Goal: Task Accomplishment & Management: Complete application form

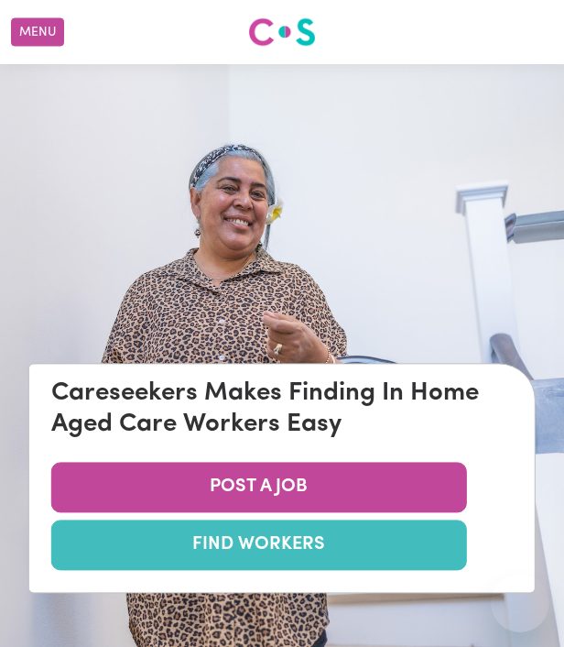
scroll to position [79, 0]
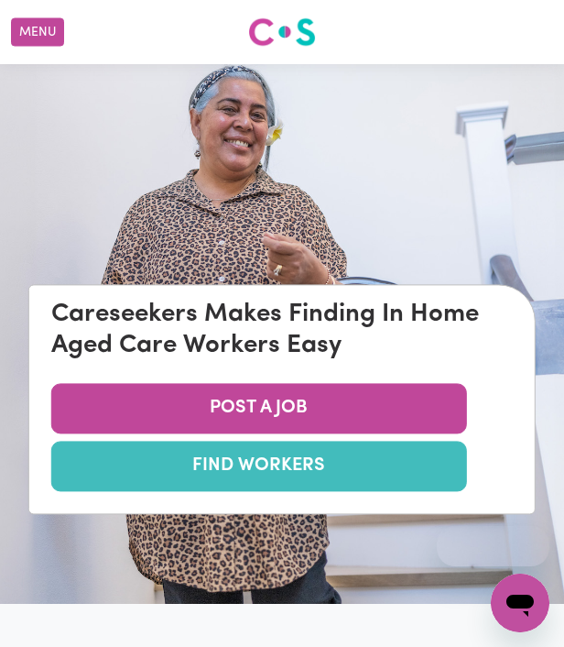
click at [275, 469] on link "FIND WORKERS" at bounding box center [259, 467] width 416 height 50
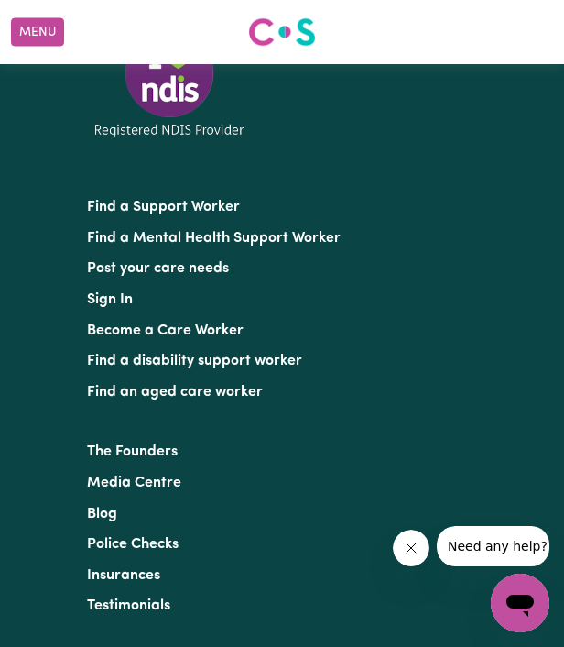
scroll to position [7736, 0]
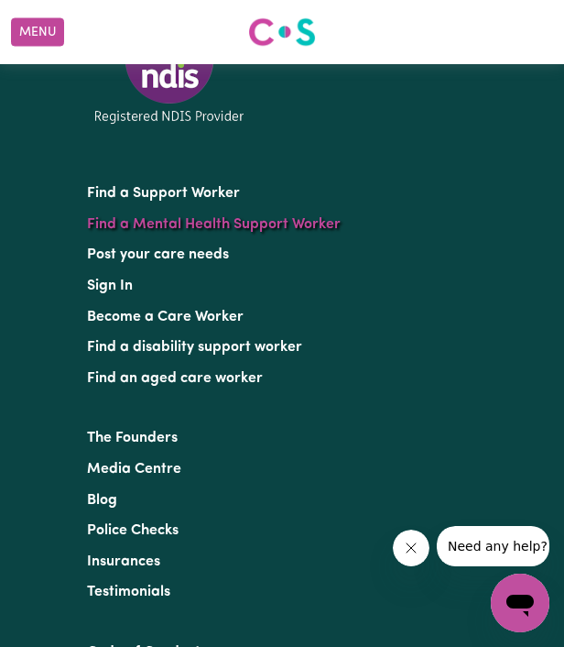
click at [185, 222] on link "Find a Mental Health Support Worker" at bounding box center [214, 224] width 254 height 15
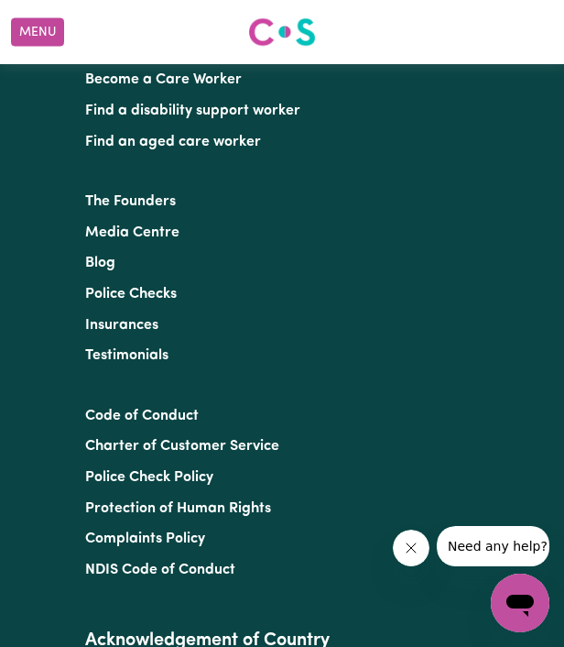
scroll to position [7961, 0]
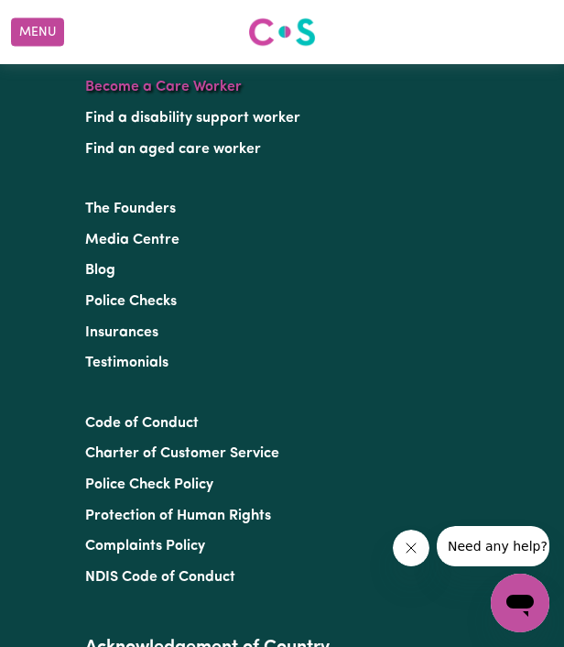
click at [179, 94] on link "Become a Care Worker" at bounding box center [163, 87] width 157 height 15
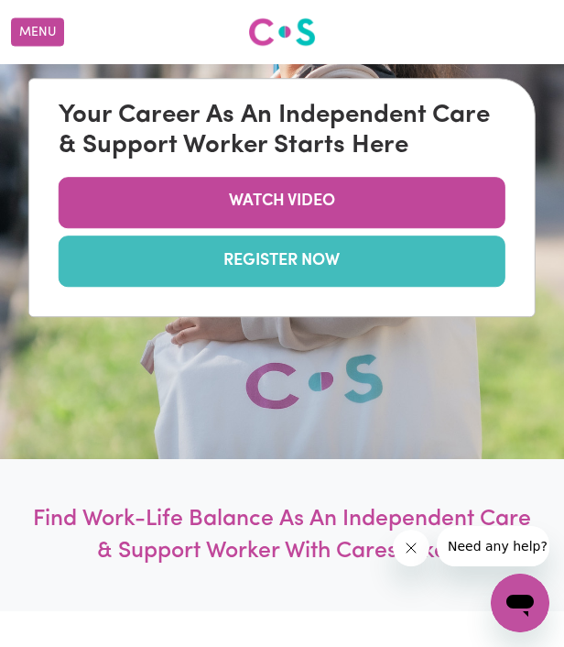
scroll to position [184, 0]
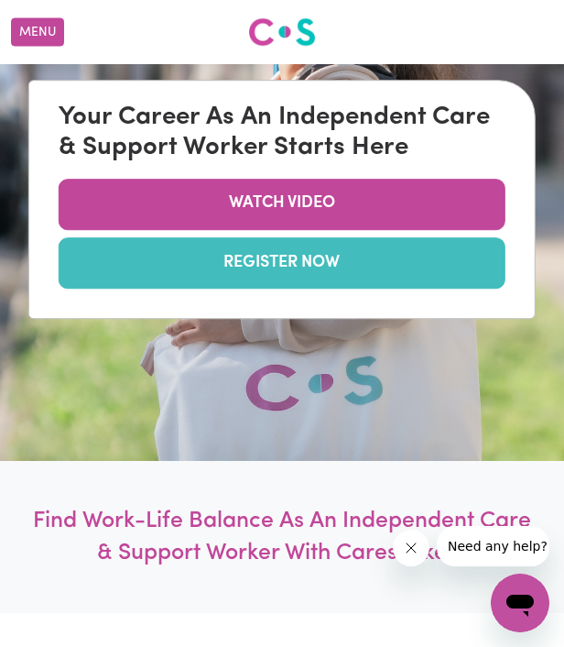
click at [290, 250] on link "REGISTER NOW" at bounding box center [282, 262] width 447 height 51
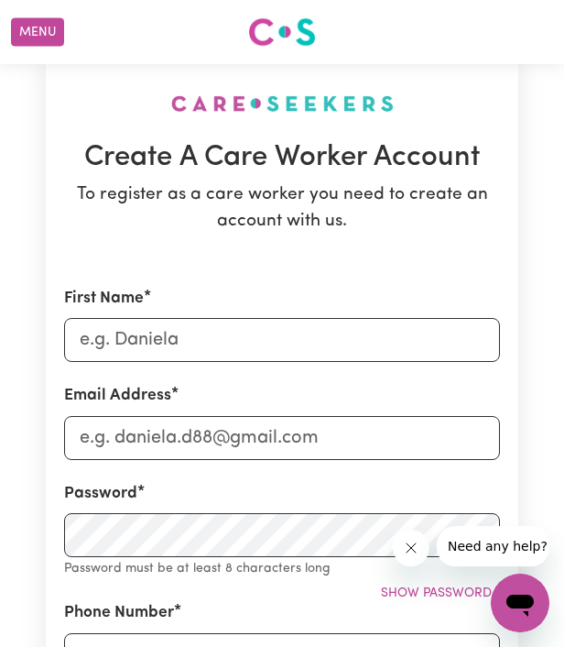
scroll to position [60, 0]
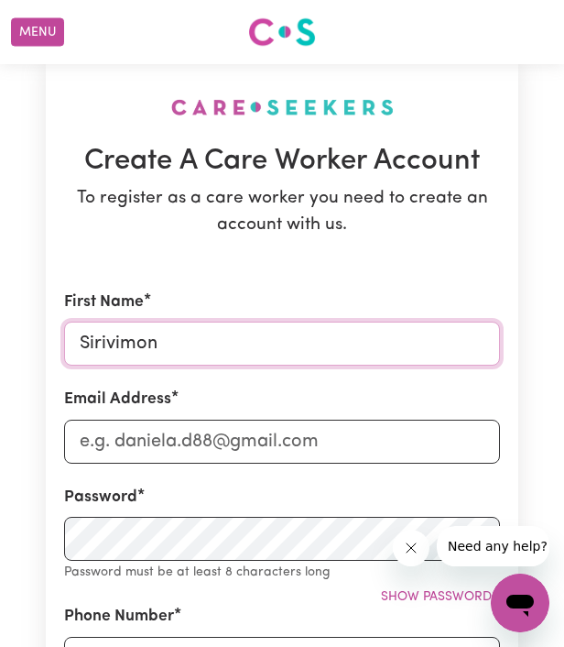
type input "Sirivimon"
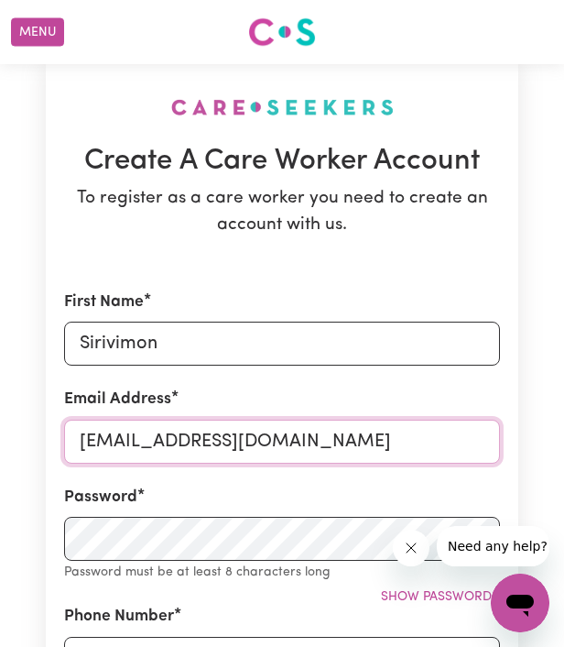
type input "[EMAIL_ADDRESS][DOMAIN_NAME]"
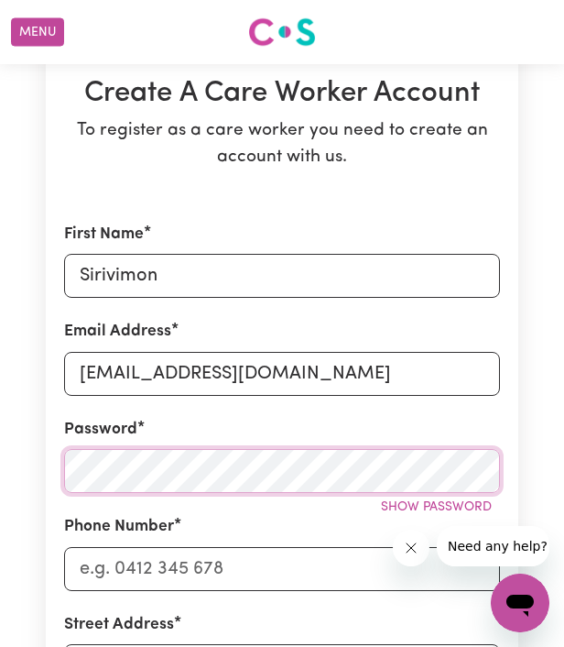
scroll to position [148, 0]
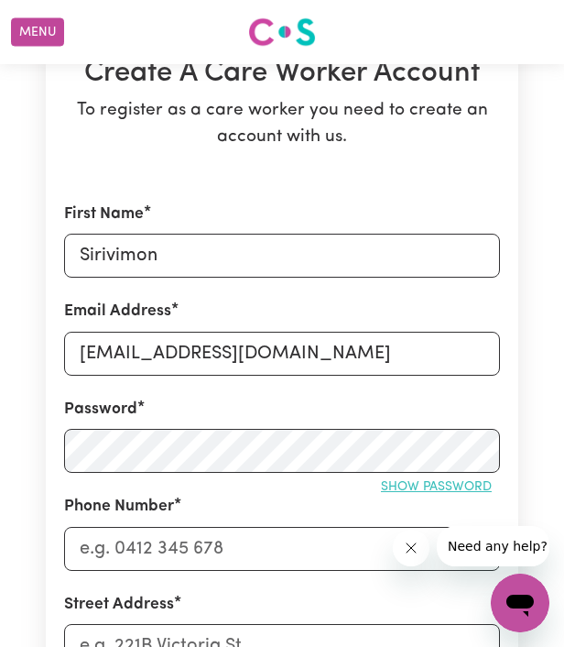
click at [430, 492] on button "Show password" at bounding box center [436, 487] width 127 height 28
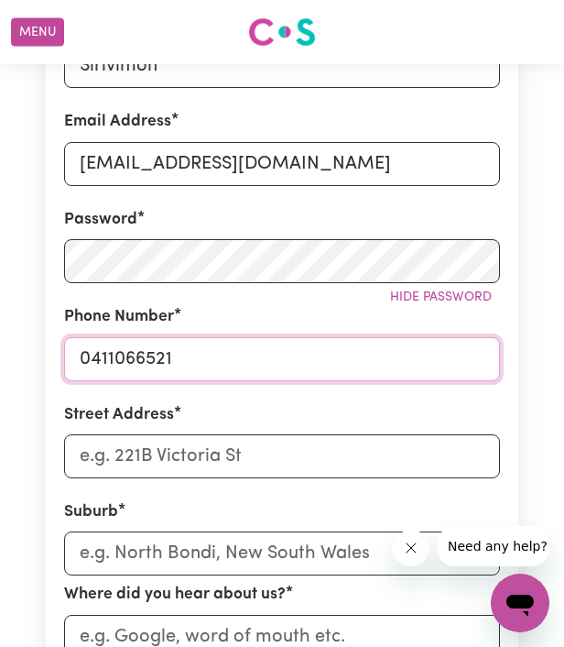
scroll to position [342, 0]
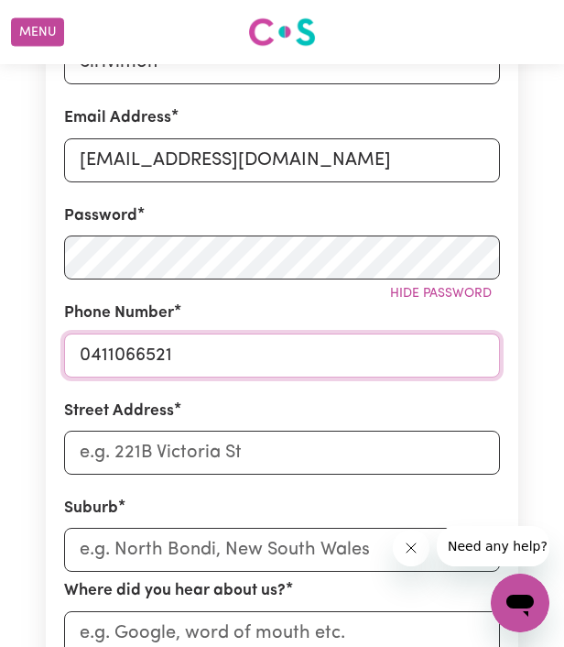
type input "0411066521"
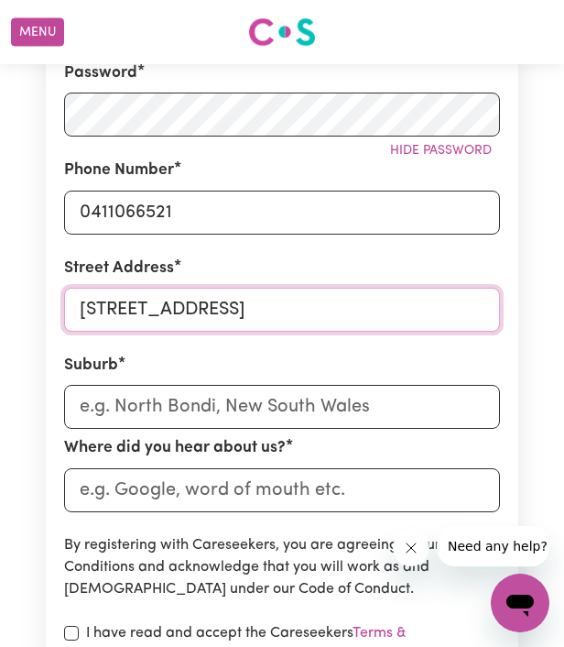
scroll to position [484, 0]
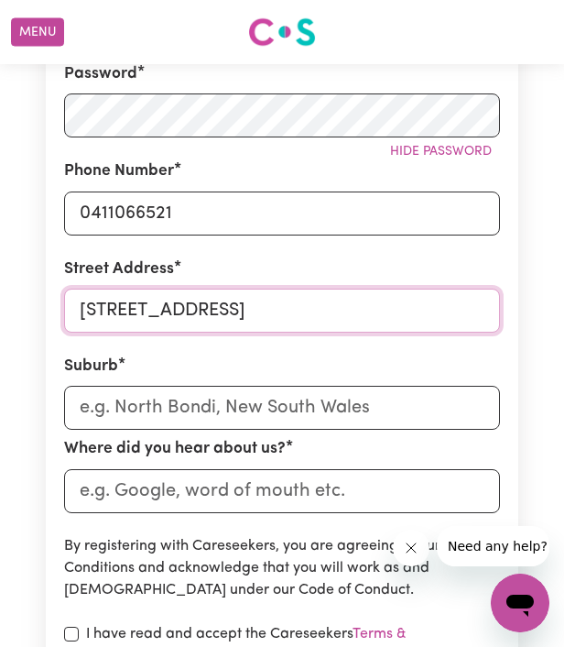
type input "[STREET_ADDRESS]"
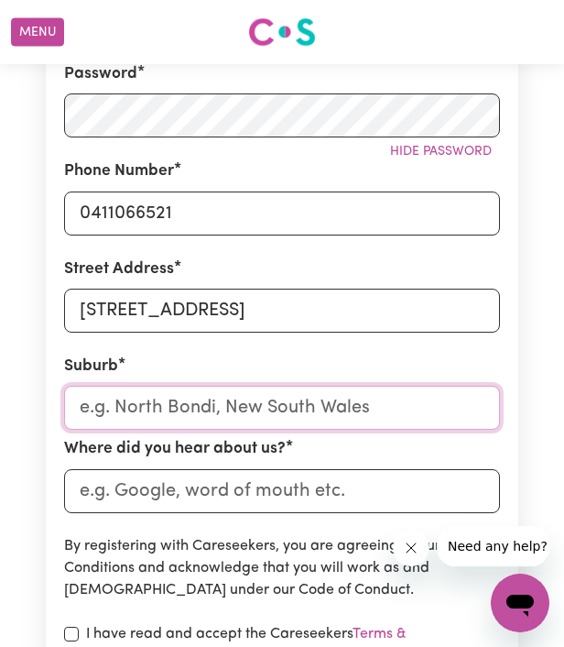
click at [120, 408] on input "text" at bounding box center [282, 408] width 436 height 44
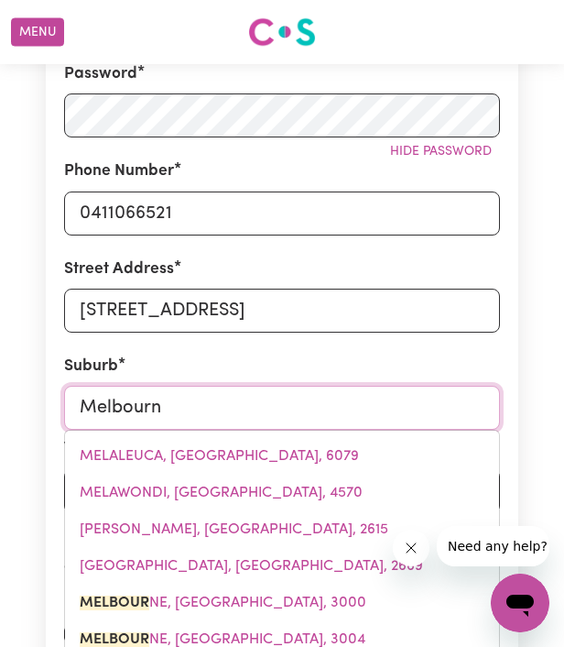
type input "[GEOGRAPHIC_DATA]"
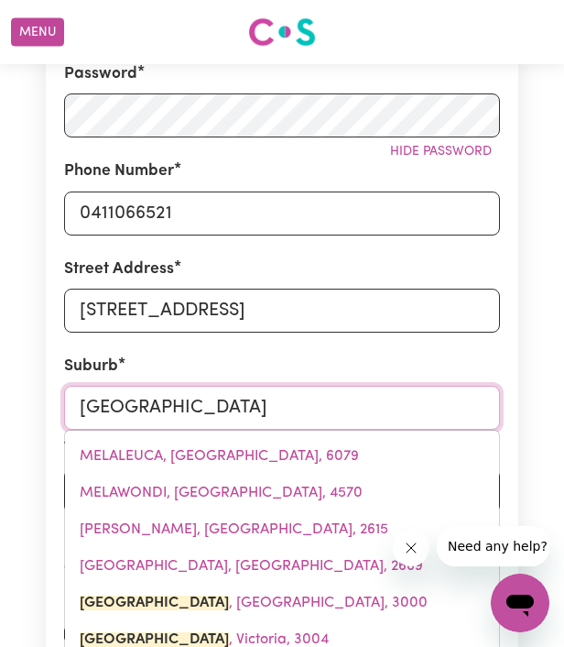
type input "[GEOGRAPHIC_DATA], [GEOGRAPHIC_DATA], 3000"
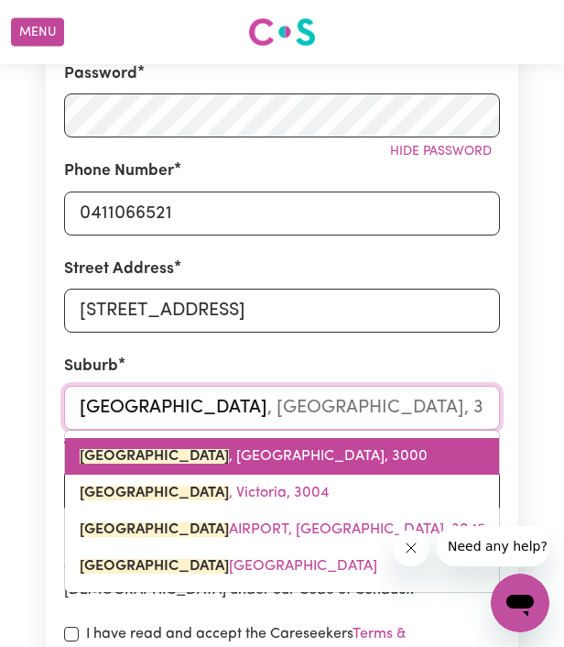
click at [225, 449] on span "[GEOGRAPHIC_DATA] , [GEOGRAPHIC_DATA], 3000" at bounding box center [254, 456] width 348 height 15
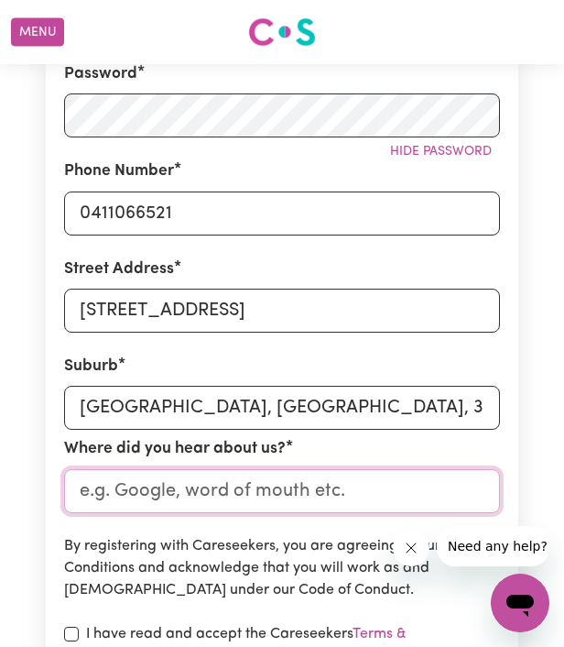
click at [214, 491] on input "Where did you hear about us?" at bounding box center [282, 491] width 436 height 44
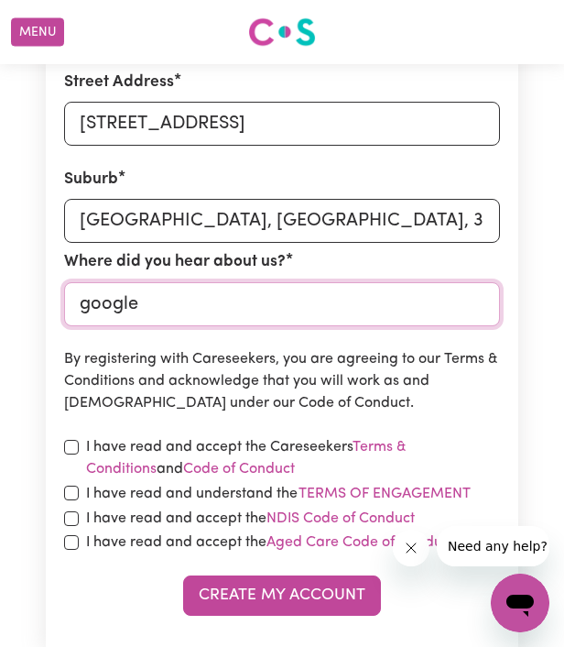
scroll to position [674, 0]
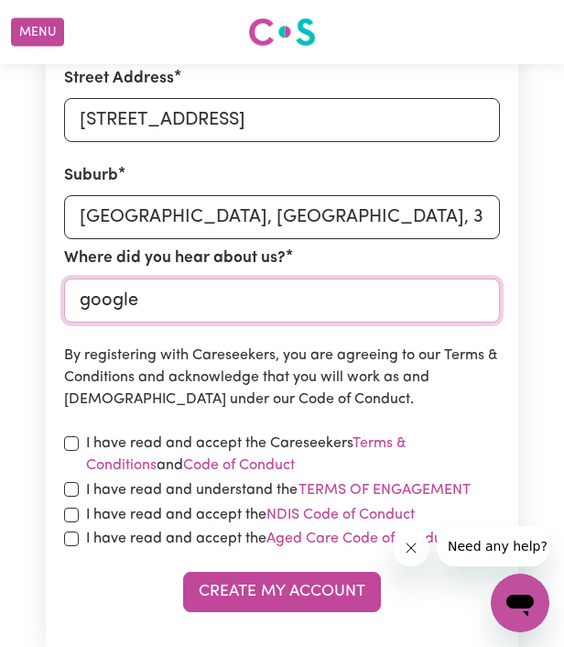
type input "google"
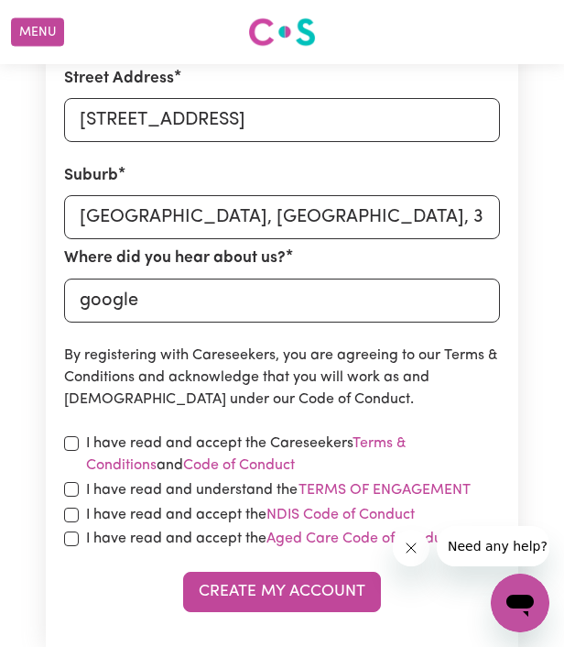
click at [81, 435] on div "I have read and accept the Careseekers Terms & Conditions and Code of Conduct" at bounding box center [282, 455] width 436 height 44
click at [96, 482] on label "I have read and understand the Terms of Engagement" at bounding box center [279, 490] width 386 height 24
click at [298, 482] on button "Terms of Engagement" at bounding box center [385, 490] width 174 height 24
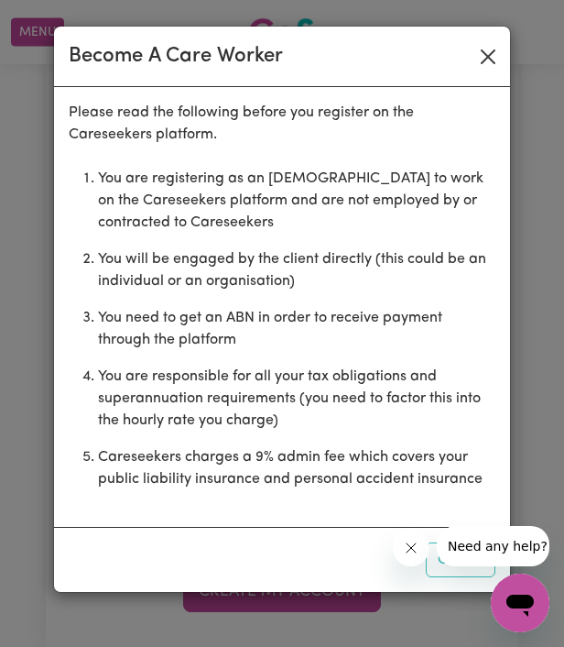
click at [491, 58] on button "Close" at bounding box center [488, 56] width 29 height 29
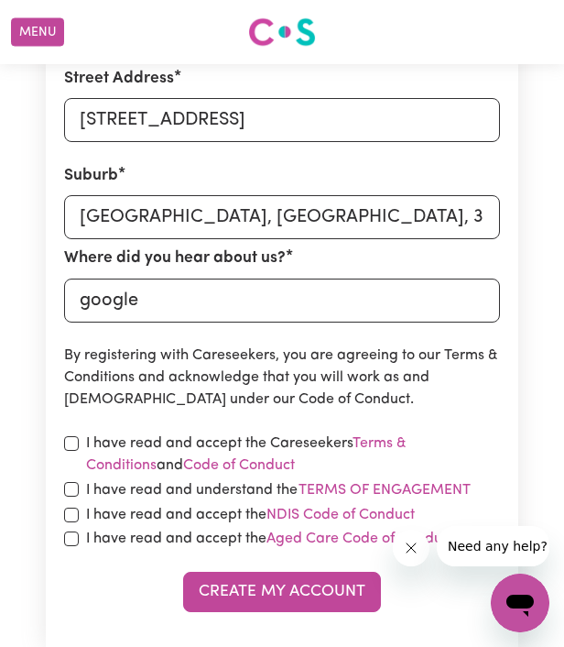
click at [73, 538] on input "checkbox" at bounding box center [71, 539] width 15 height 15
checkbox input "true"
click at [73, 517] on input "checkbox" at bounding box center [71, 515] width 15 height 15
checkbox input "true"
click at [72, 486] on input "checkbox" at bounding box center [71, 489] width 15 height 15
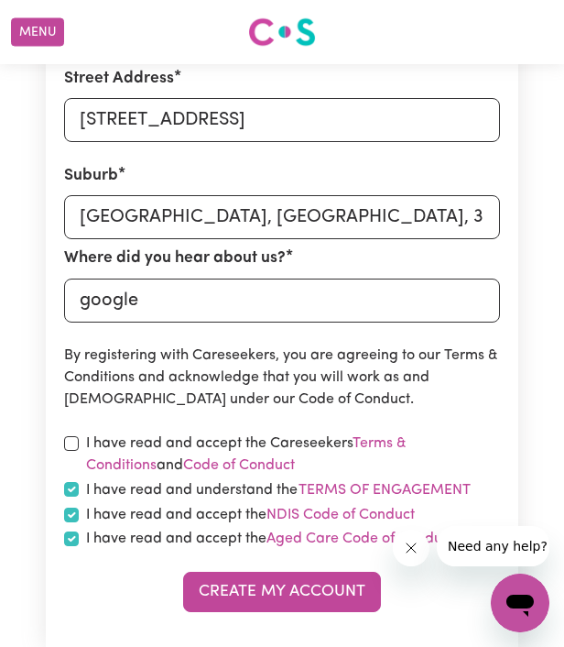
checkbox input "true"
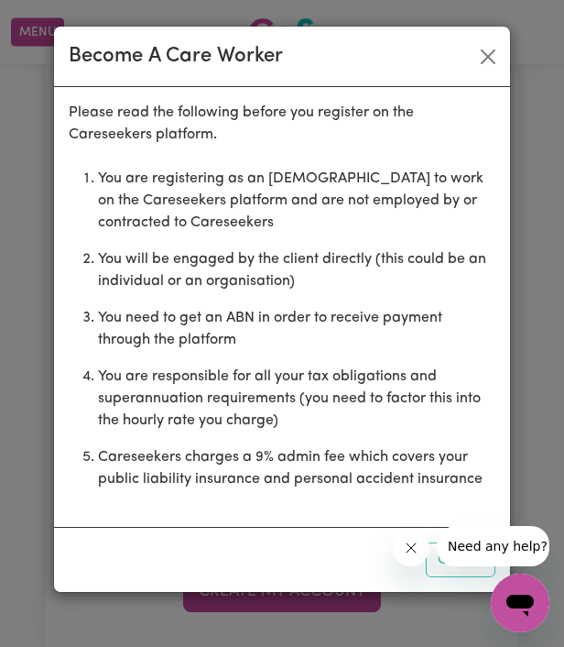
click at [417, 547] on icon "Close message from company" at bounding box center [410, 548] width 15 height 15
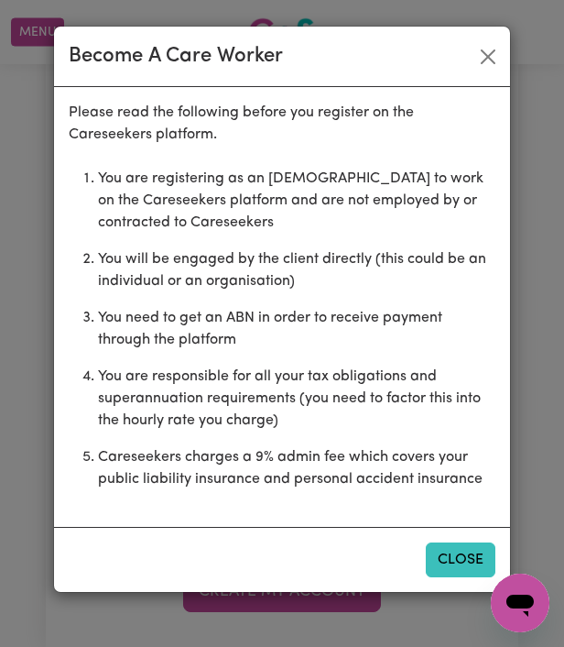
click at [466, 570] on button "Close" at bounding box center [461, 559] width 70 height 35
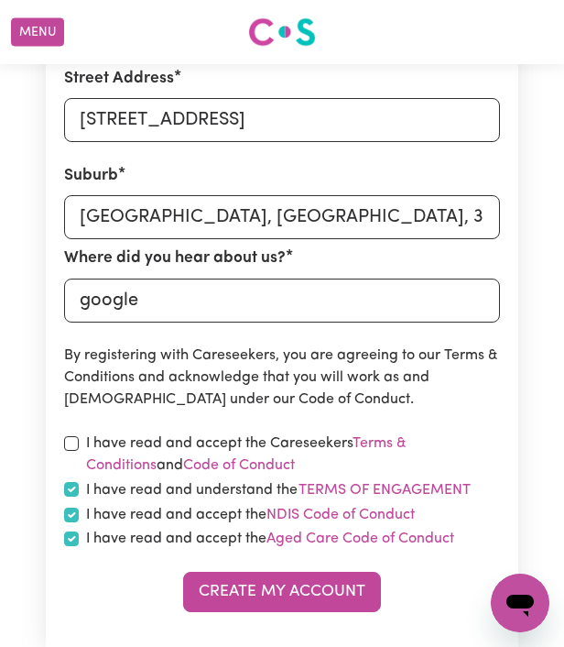
click at [74, 438] on input "checkbox" at bounding box center [71, 443] width 15 height 15
checkbox input "true"
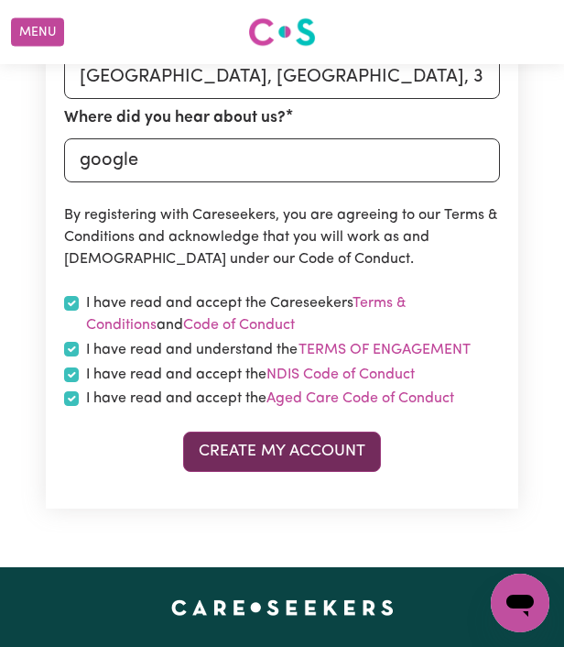
scroll to position [911, 0]
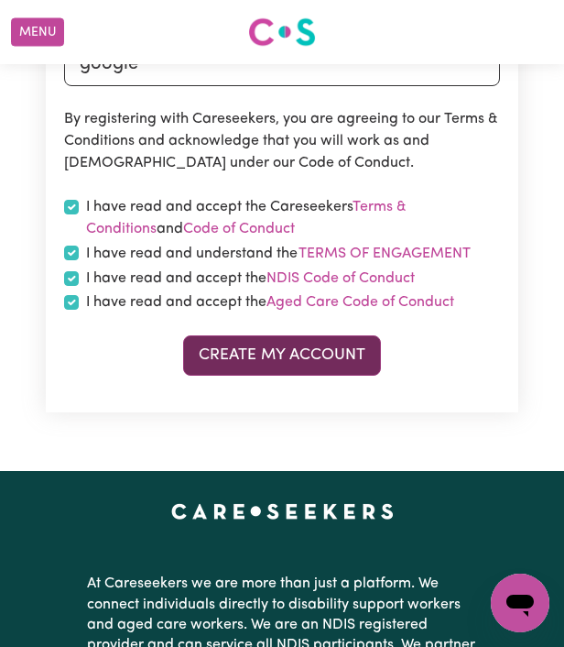
click at [296, 347] on button "Create My Account" at bounding box center [282, 355] width 198 height 40
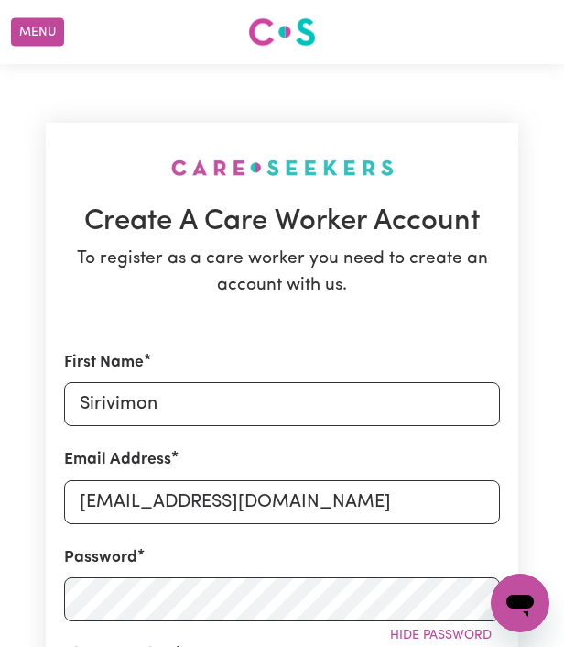
scroll to position [0, 0]
click at [35, 21] on button "Menu" at bounding box center [37, 32] width 53 height 28
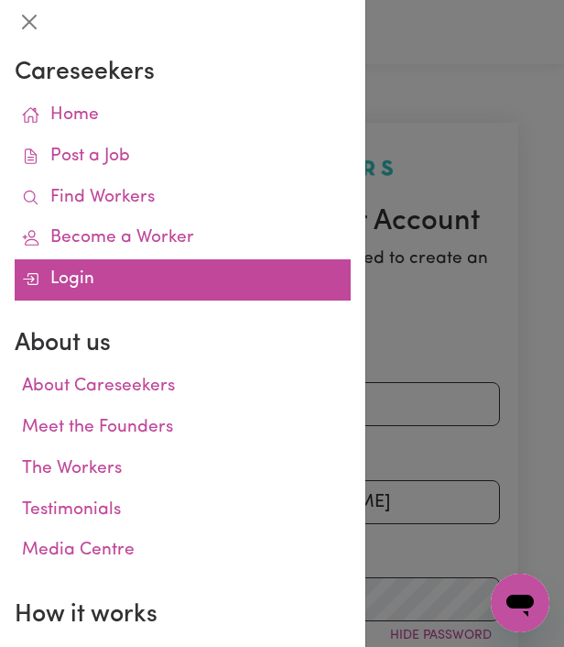
click at [80, 279] on link "Login" at bounding box center [183, 279] width 336 height 41
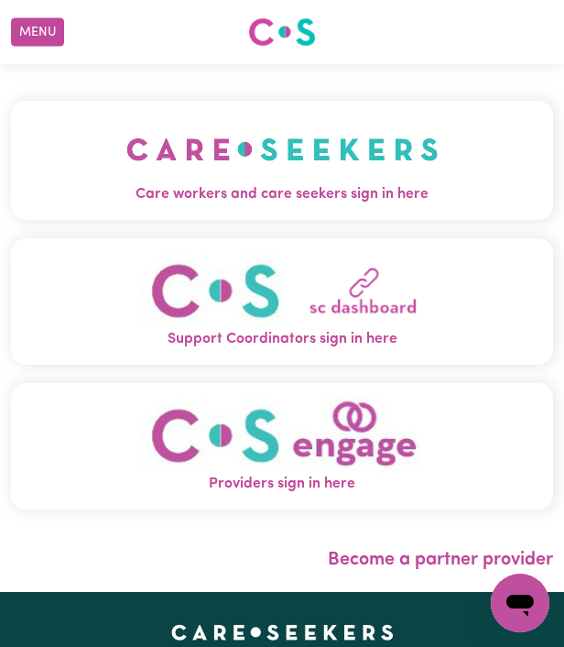
click at [348, 196] on span "Care workers and care seekers sign in here" at bounding box center [282, 194] width 513 height 22
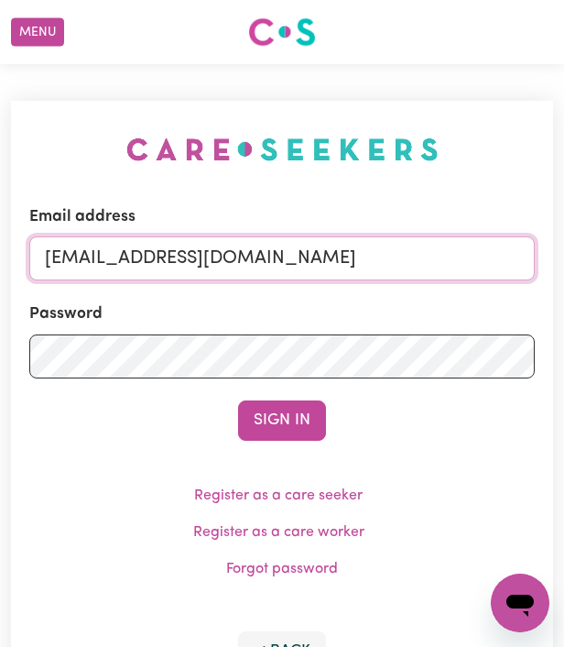
type input "sirivimonsongsiri@gmail.com"
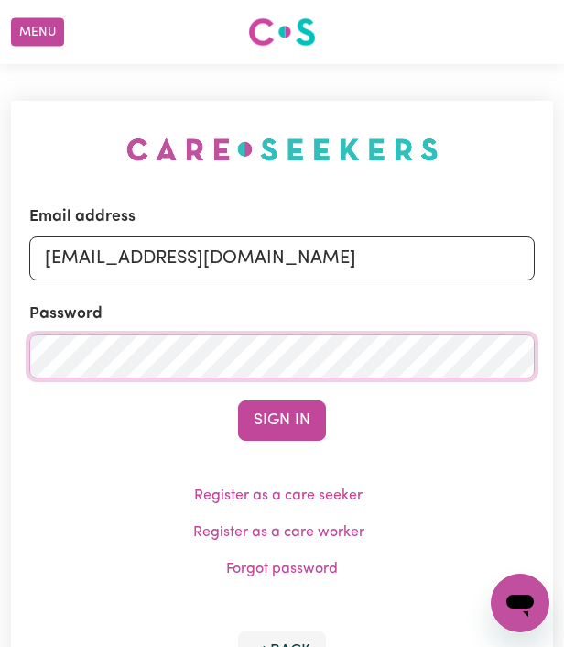
click at [282, 420] on button "Sign In" at bounding box center [282, 420] width 88 height 40
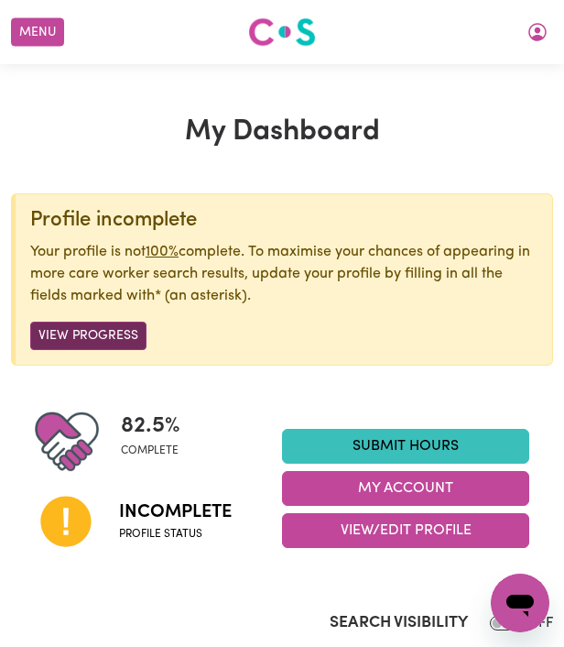
click at [86, 342] on button "View Progress" at bounding box center [88, 336] width 116 height 28
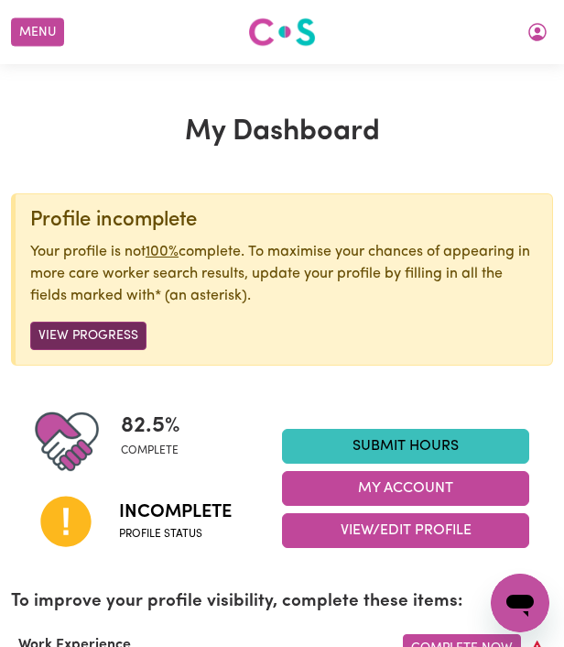
click at [116, 334] on button "View Progress" at bounding box center [88, 336] width 116 height 28
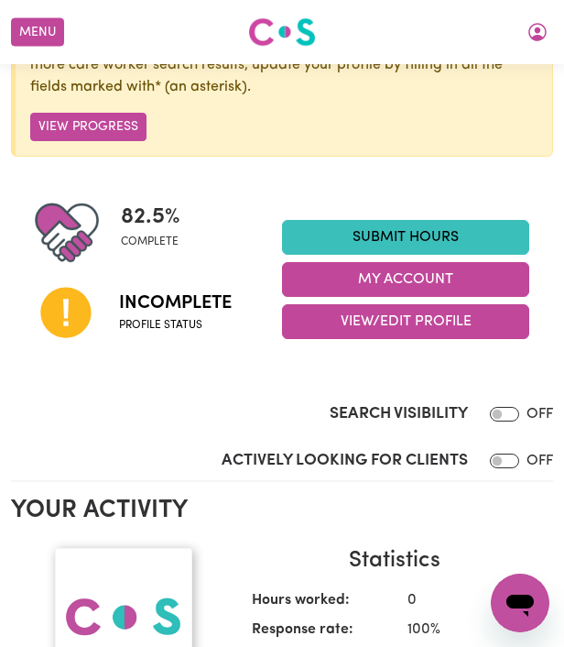
scroll to position [202, 0]
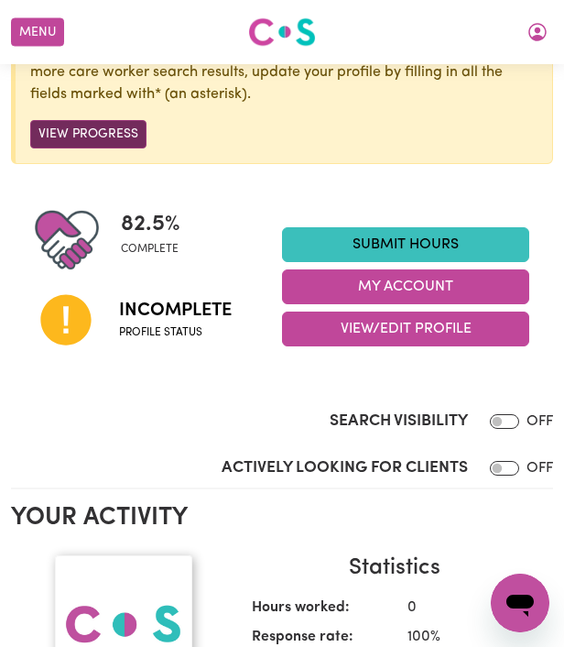
click at [129, 126] on button "View Progress" at bounding box center [88, 134] width 116 height 28
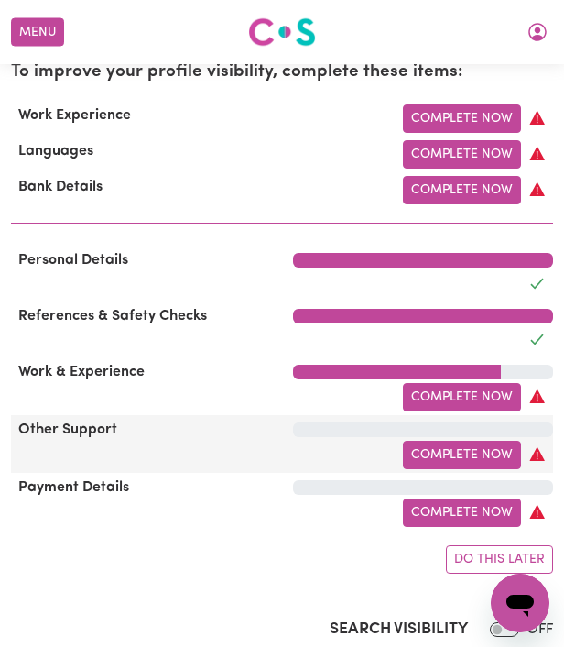
scroll to position [529, 0]
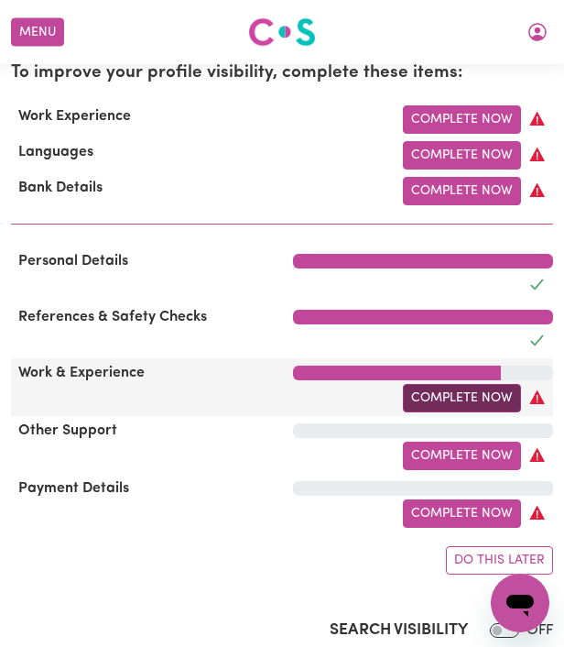
click at [501, 402] on link "Complete Now" at bounding box center [462, 398] width 118 height 28
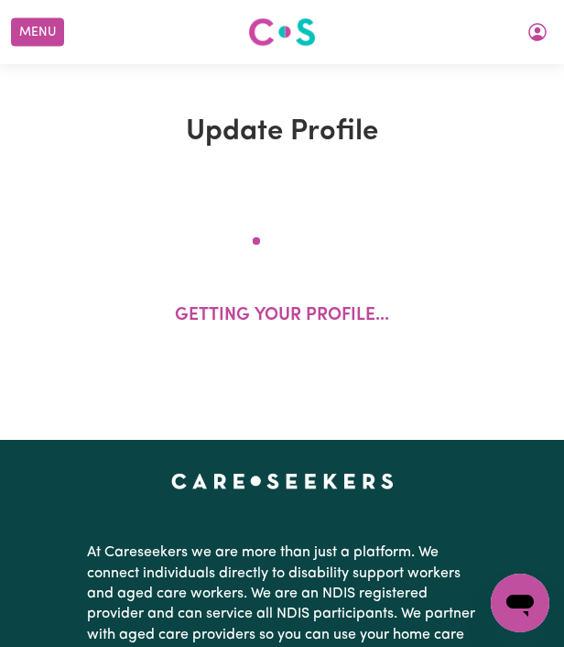
select select "Certificate III (Individual Support)"
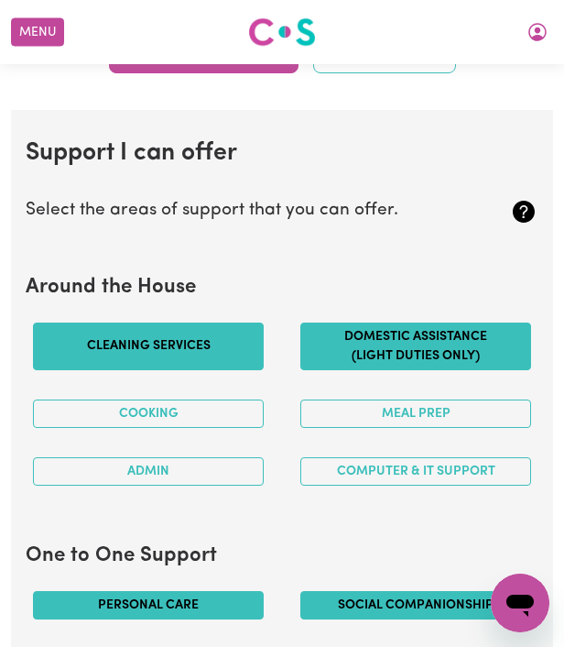
scroll to position [1694, 0]
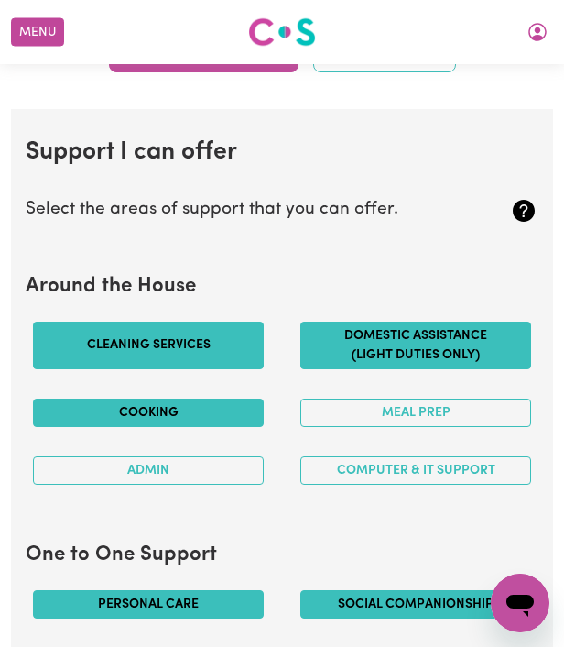
click at [172, 403] on button "Cooking" at bounding box center [148, 413] width 231 height 28
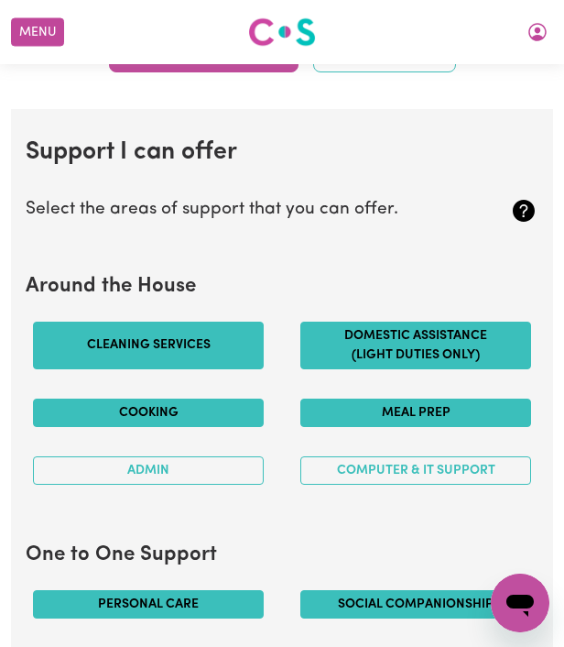
click at [360, 399] on button "Meal prep" at bounding box center [416, 413] width 231 height 28
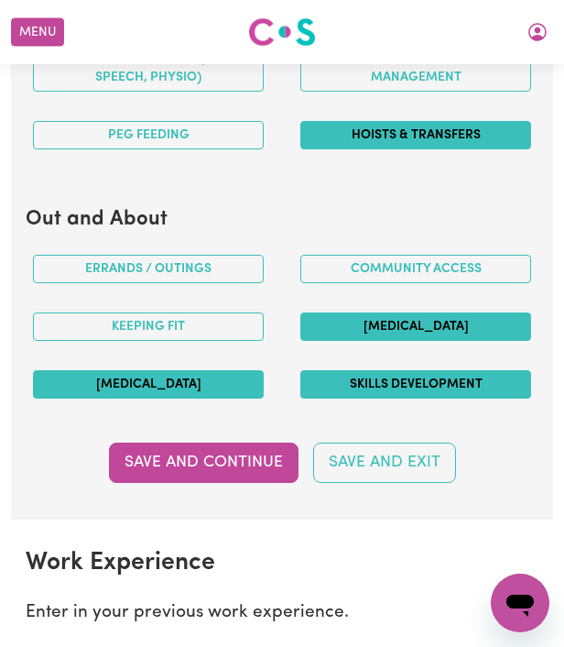
scroll to position [2361, 0]
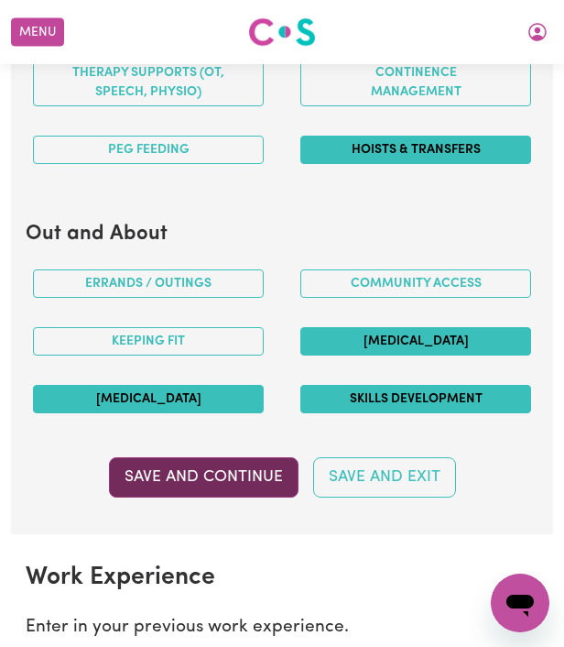
click at [220, 466] on button "Save and Continue" at bounding box center [204, 477] width 190 height 40
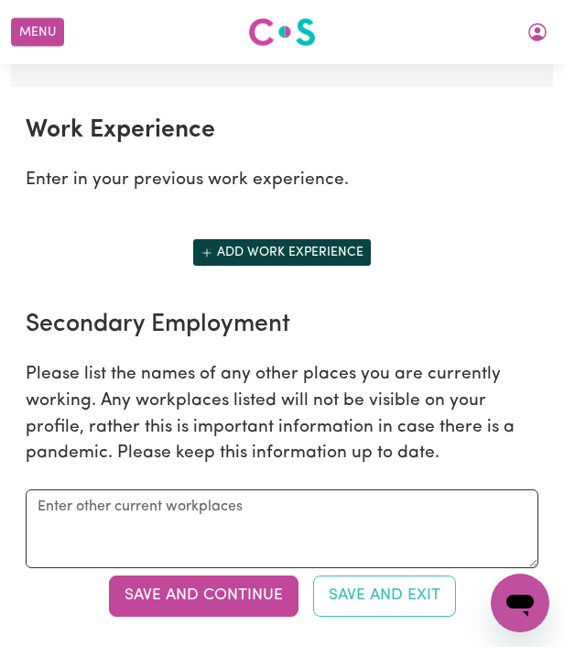
scroll to position [2807, 0]
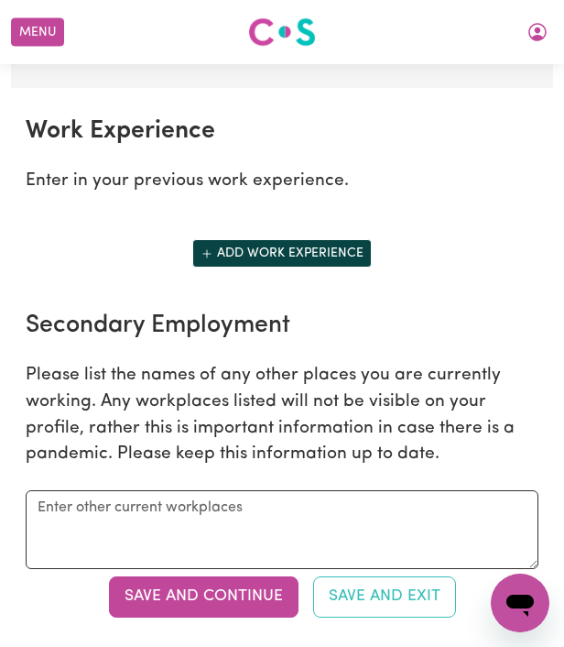
click at [262, 239] on button "Add work experience" at bounding box center [282, 253] width 180 height 28
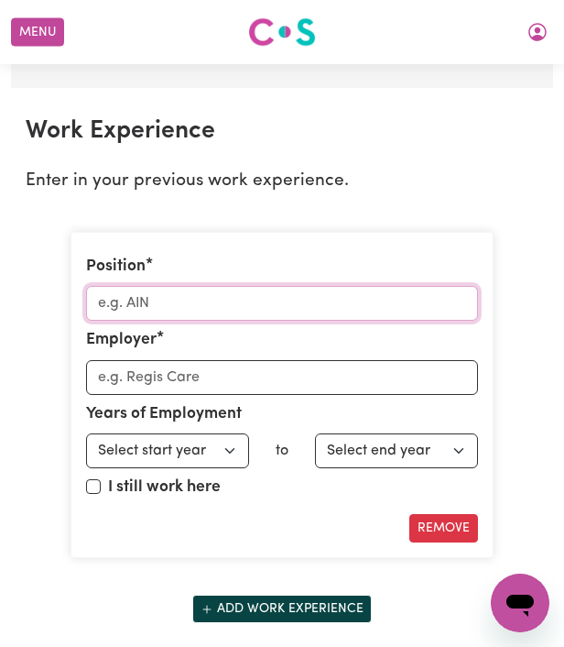
click at [236, 286] on input "Position" at bounding box center [282, 303] width 393 height 35
drag, startPoint x: 143, startPoint y: 282, endPoint x: 254, endPoint y: 373, distance: 143.3
click at [136, 286] on input "PCA" at bounding box center [282, 303] width 393 height 35
type input "PCA"
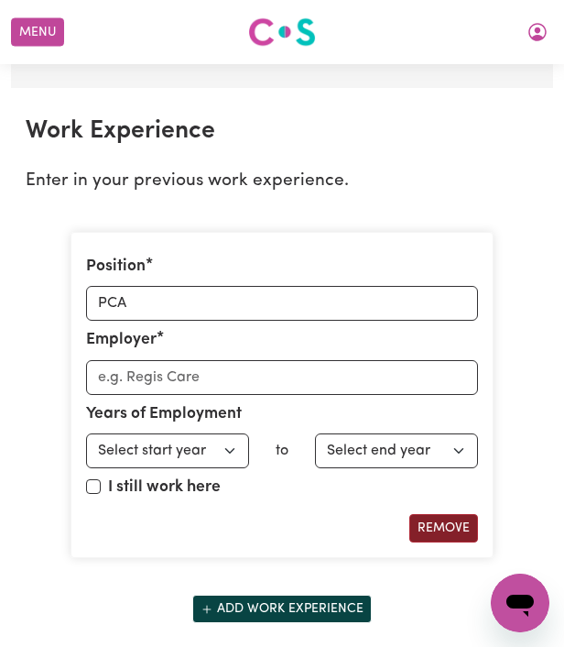
click at [447, 514] on button "Remove" at bounding box center [444, 528] width 69 height 28
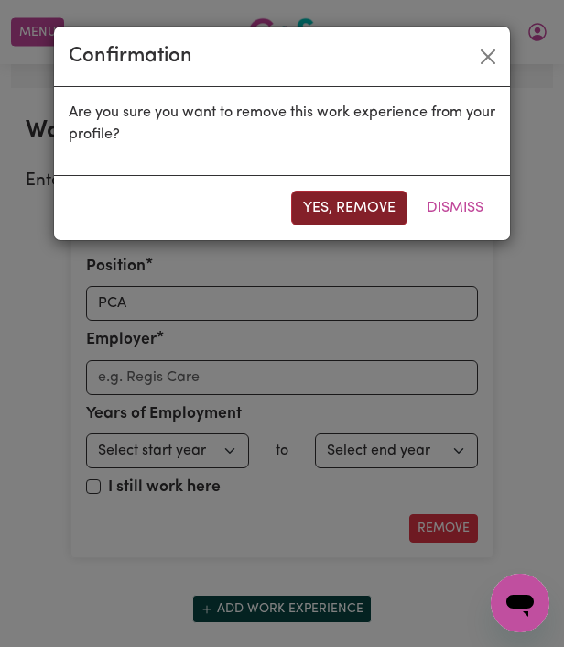
click at [383, 203] on button "Yes, remove" at bounding box center [349, 208] width 116 height 35
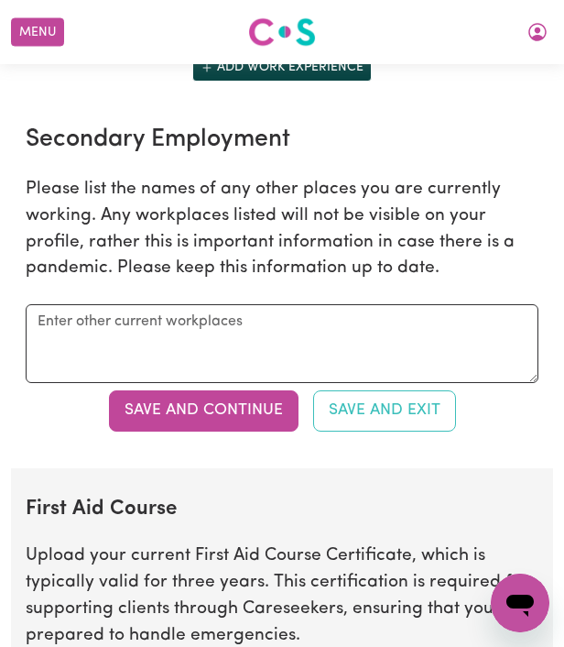
scroll to position [2994, 0]
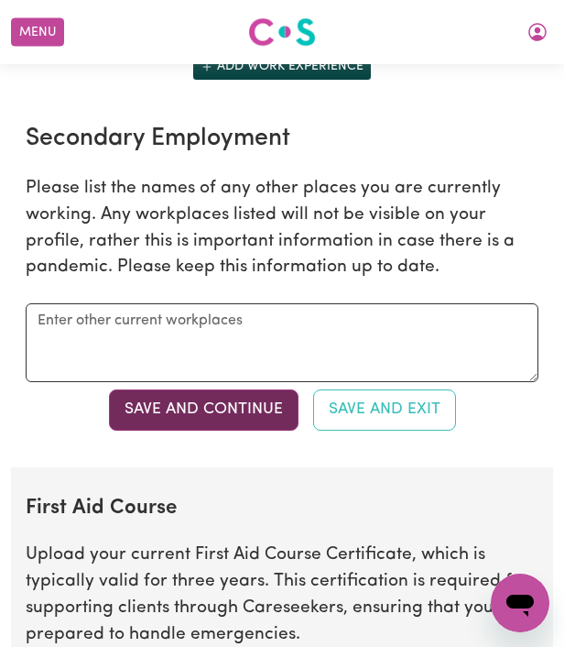
click at [225, 396] on button "Save and Continue" at bounding box center [204, 409] width 190 height 40
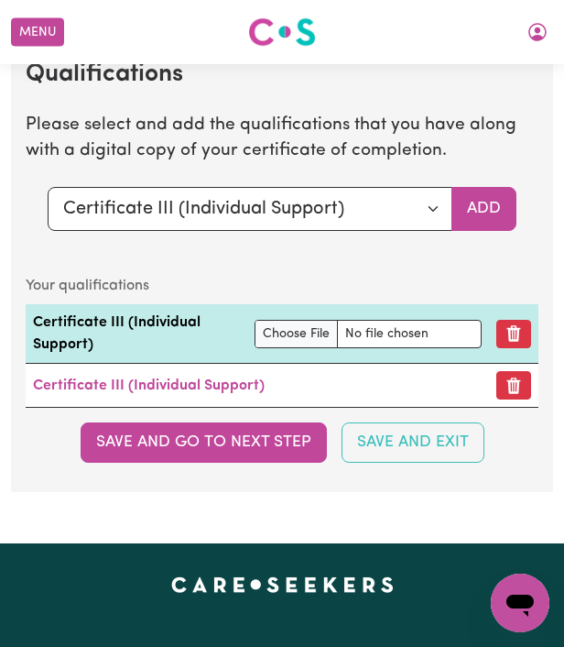
scroll to position [4424, 0]
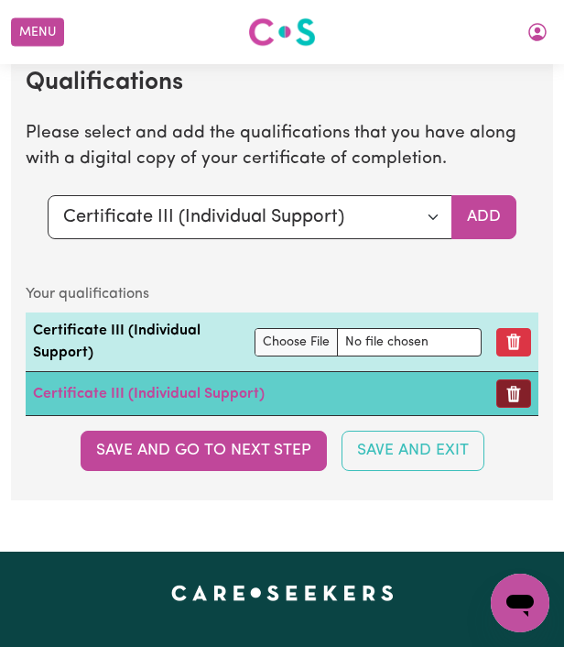
click at [520, 379] on button "Remove certificate" at bounding box center [514, 393] width 35 height 28
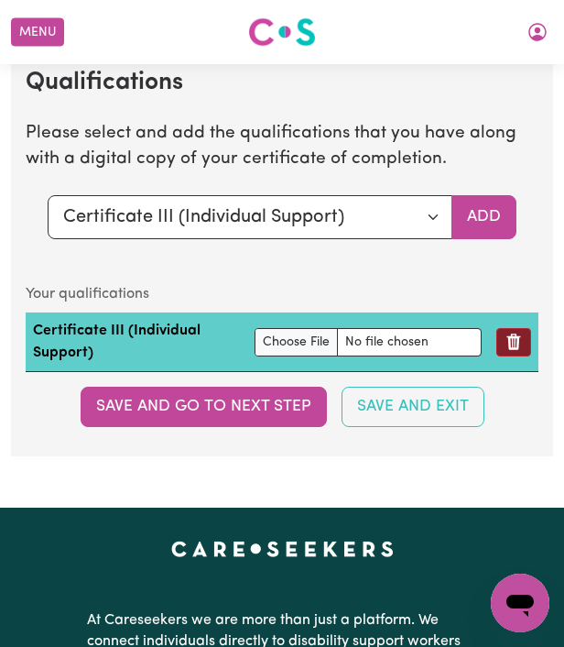
click at [519, 334] on icon "Remove qualification" at bounding box center [515, 342] width 14 height 16
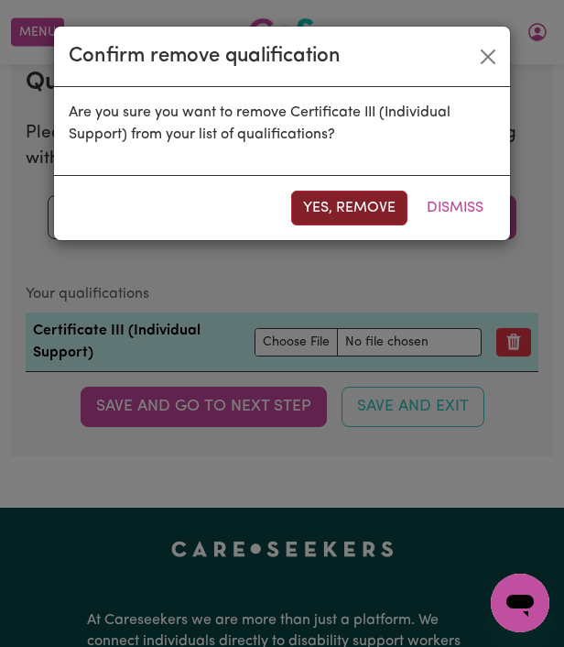
click at [345, 210] on button "Yes, remove" at bounding box center [349, 208] width 116 height 35
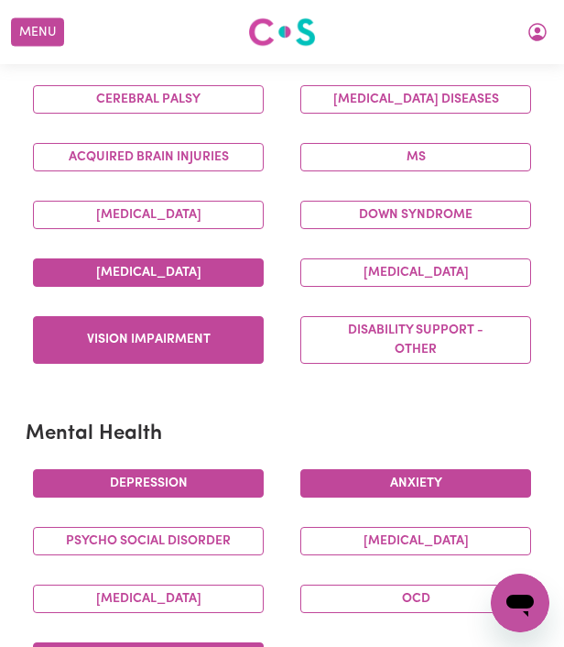
scroll to position [522, 0]
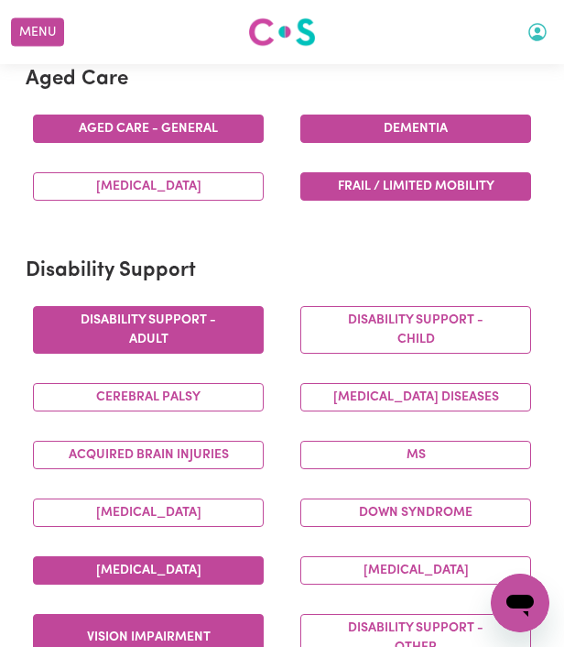
click at [540, 34] on icon "My Account" at bounding box center [538, 32] width 22 height 22
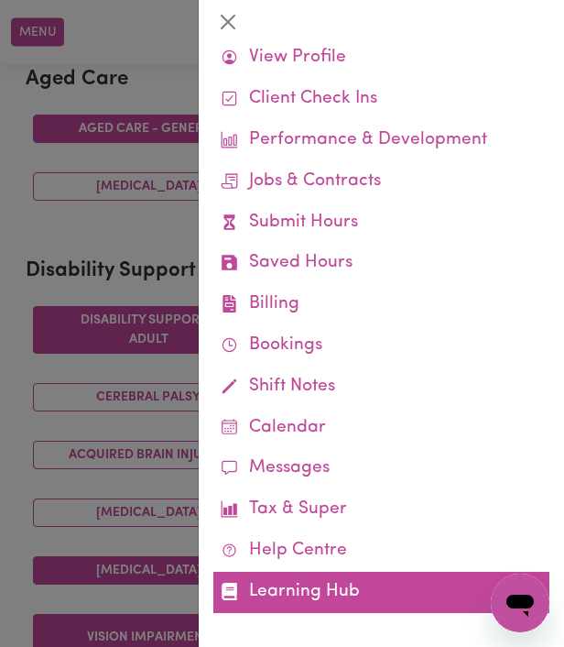
scroll to position [54, 0]
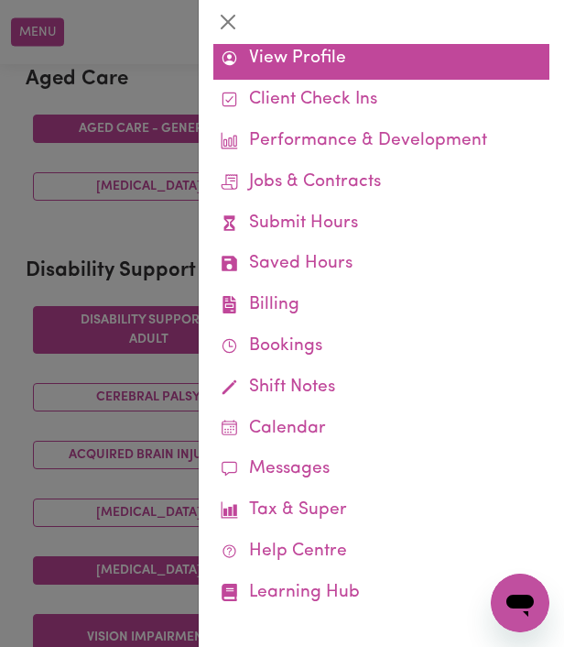
click at [317, 70] on link "View Profile" at bounding box center [382, 58] width 336 height 41
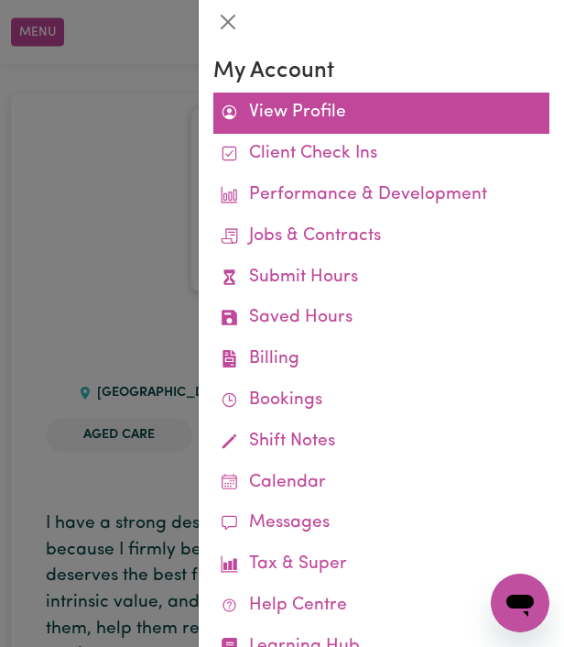
click at [272, 98] on link "View Profile" at bounding box center [382, 113] width 336 height 41
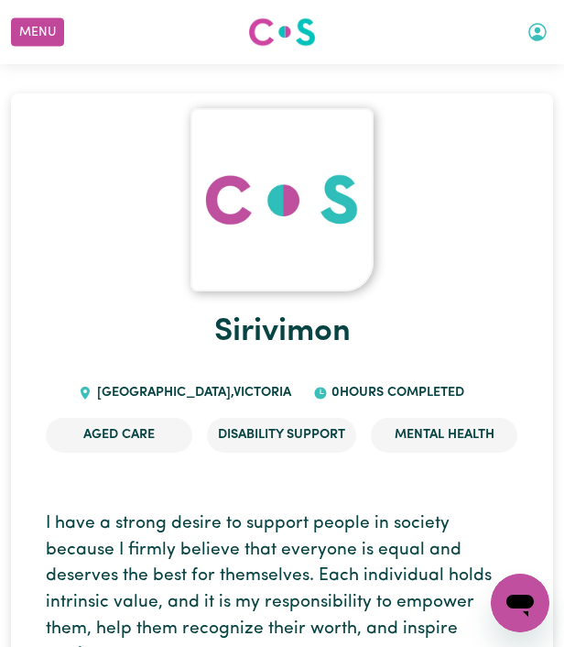
click at [531, 37] on icon "My Account" at bounding box center [538, 32] width 18 height 18
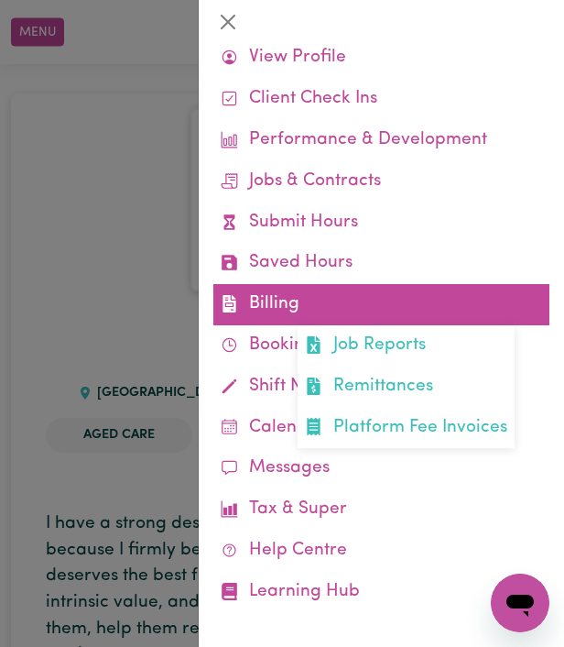
scroll to position [54, 0]
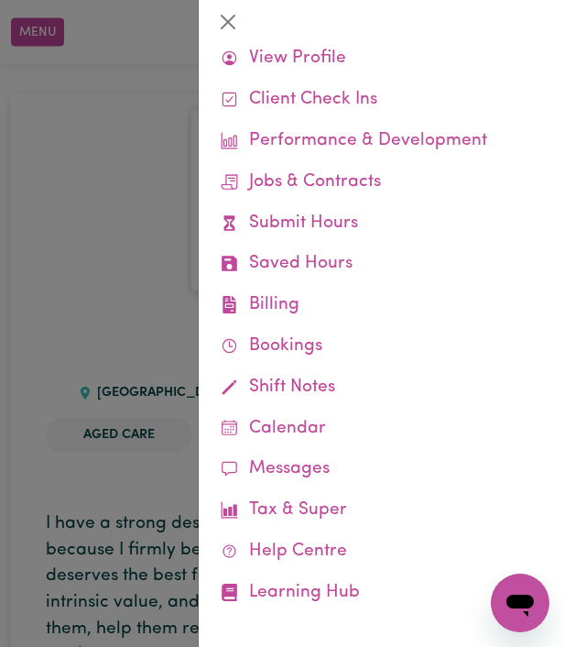
click at [156, 512] on div at bounding box center [282, 323] width 564 height 647
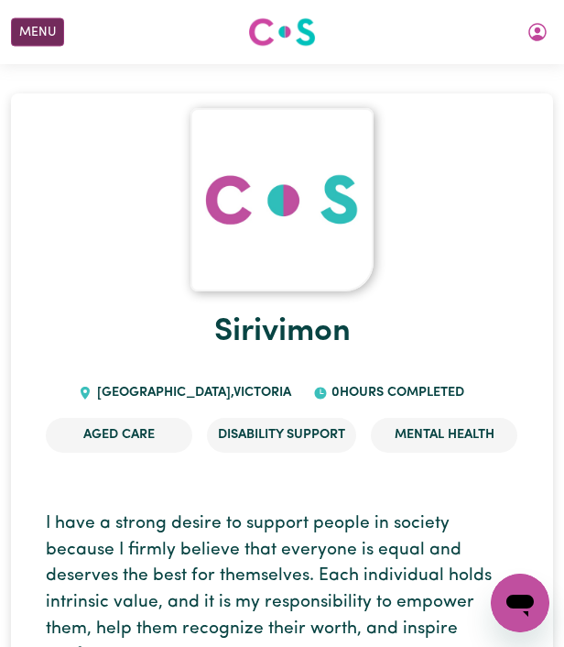
click at [52, 24] on button "Menu" at bounding box center [37, 32] width 53 height 28
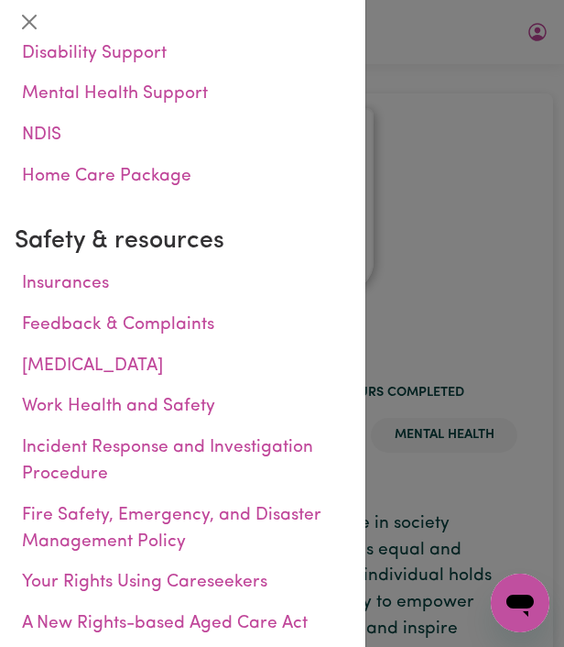
scroll to position [740, 0]
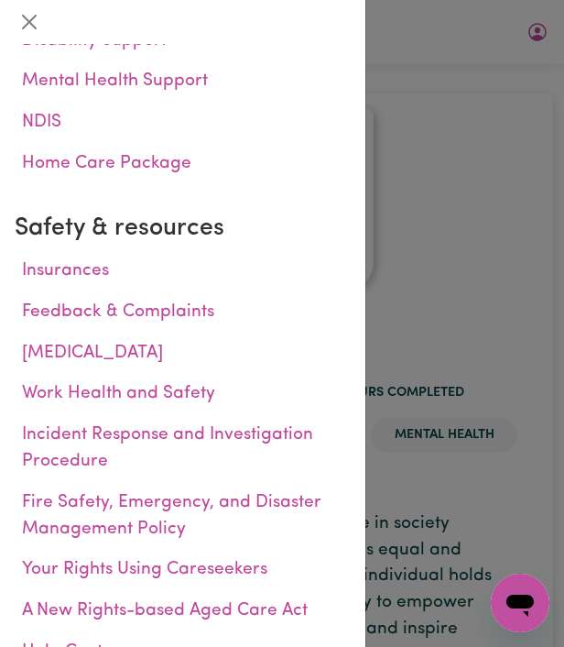
click at [434, 356] on div at bounding box center [282, 323] width 564 height 647
